Goal: Navigation & Orientation: Find specific page/section

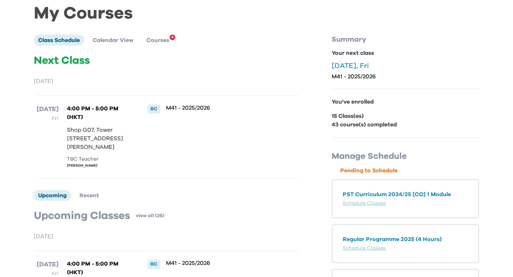
scroll to position [37, 0]
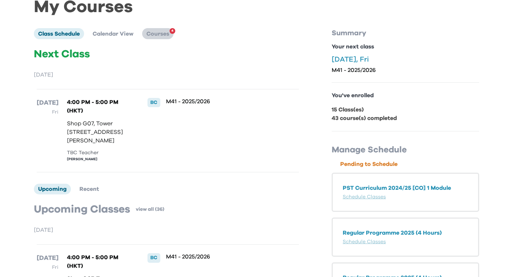
click at [159, 36] on span "Courses" at bounding box center [157, 34] width 23 height 6
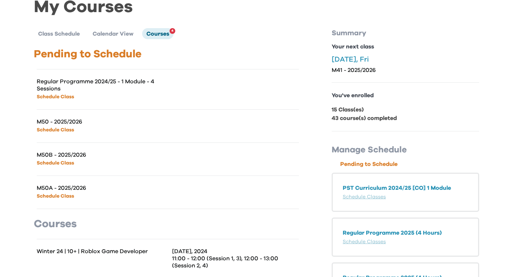
scroll to position [37, 0]
click at [62, 98] on link "Schedule Class" at bounding box center [55, 96] width 37 height 5
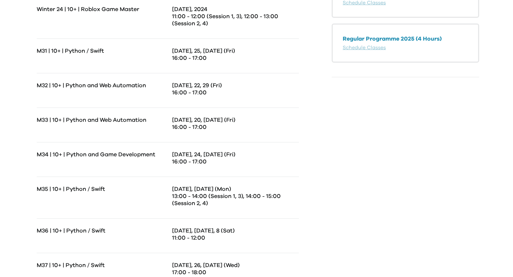
scroll to position [0, 0]
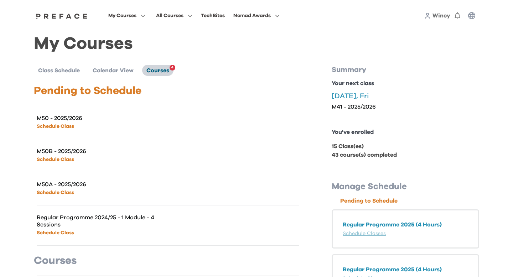
click at [159, 68] on span "Courses" at bounding box center [157, 71] width 23 height 6
click at [109, 74] on li "Calendar View" at bounding box center [112, 70] width 49 height 11
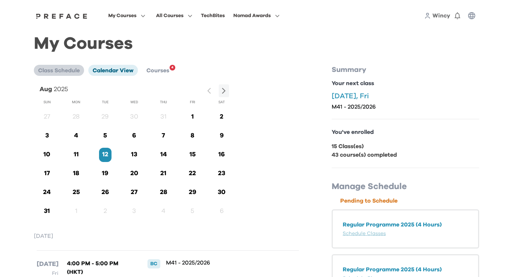
click at [37, 72] on li "Class Schedule" at bounding box center [59, 70] width 50 height 11
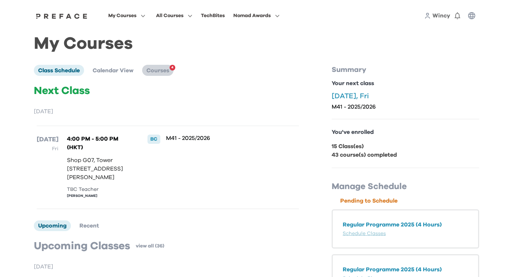
click at [168, 72] on span "Courses" at bounding box center [157, 71] width 23 height 6
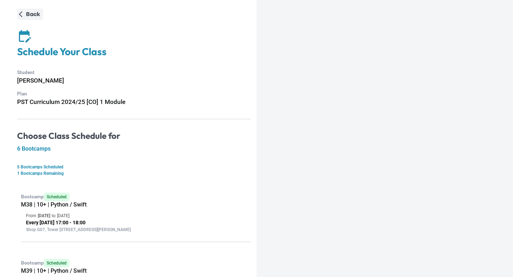
click at [32, 12] on p "Back" at bounding box center [33, 14] width 14 height 9
